Goal: Information Seeking & Learning: Learn about a topic

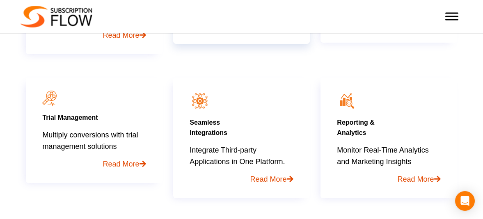
scroll to position [627, 0]
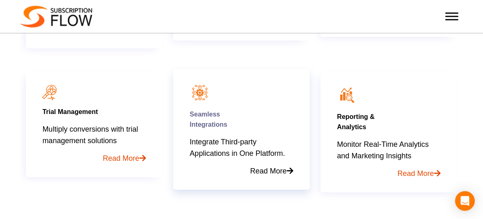
click at [260, 167] on link "Read More" at bounding box center [241, 168] width 103 height 18
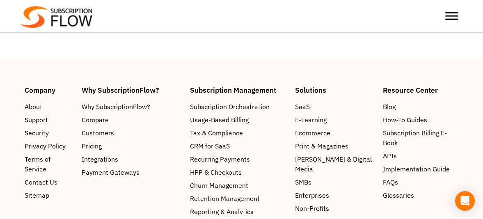
scroll to position [3300, 0]
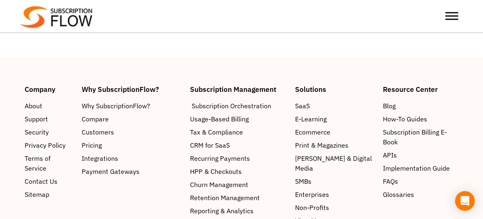
click at [204, 111] on span "Subscription Orchestration" at bounding box center [232, 106] width 80 height 10
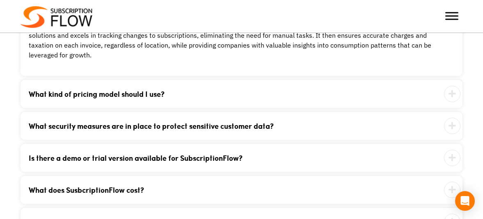
scroll to position [1718, 0]
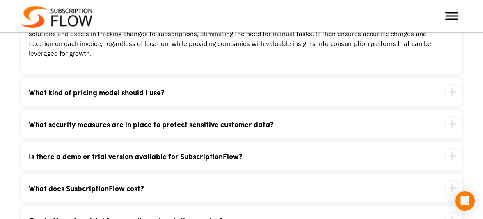
click at [285, 90] on link "What kind of pricing model should I use?" at bounding box center [231, 92] width 405 height 7
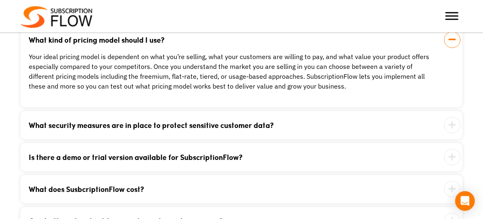
scroll to position [1695, 0]
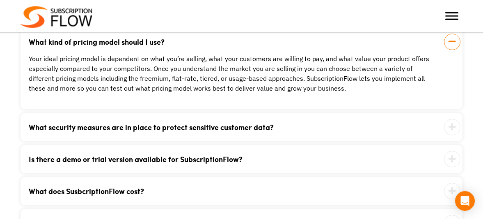
click at [275, 126] on link "What security measures are in place to protect sensitive customer data?" at bounding box center [231, 126] width 405 height 7
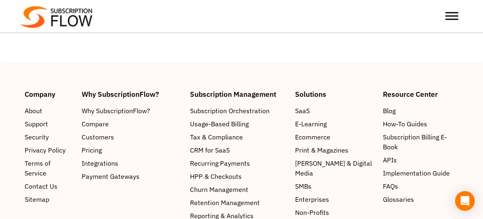
scroll to position [2248, 0]
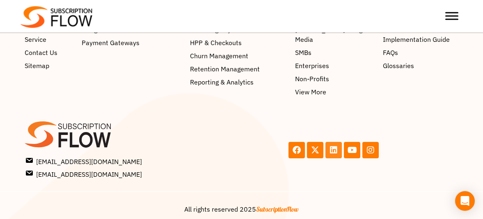
click at [330, 146] on icon at bounding box center [333, 150] width 8 height 8
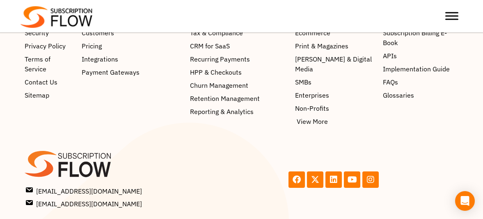
scroll to position [2217, 0]
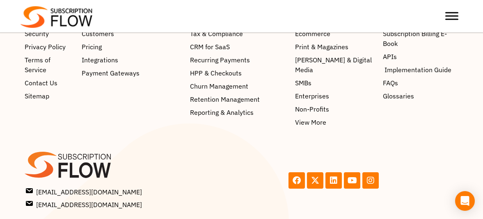
click at [391, 75] on span "Implementation Guide" at bounding box center [417, 70] width 67 height 10
